Goal: Navigation & Orientation: Find specific page/section

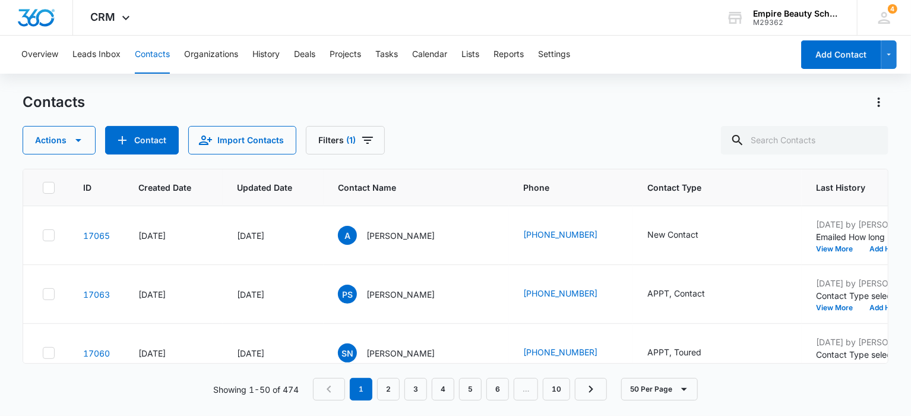
scroll to position [2784, 295]
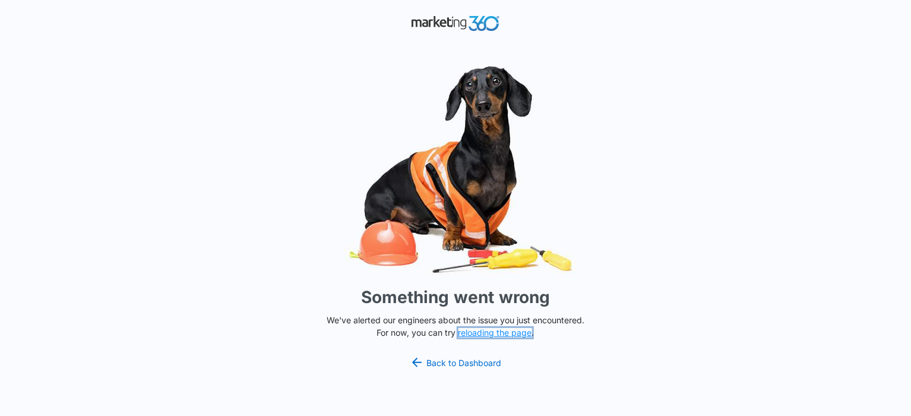
click at [486, 334] on button "reloading the page" at bounding box center [495, 333] width 74 height 10
click at [443, 362] on link "Back to Dashboard" at bounding box center [455, 362] width 91 height 14
